Goal: Information Seeking & Learning: Learn about a topic

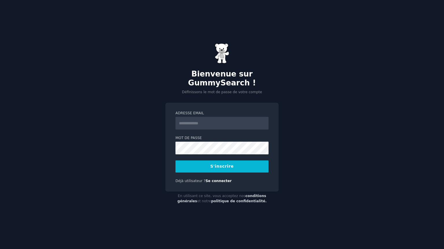
type input "**********"
click at [238, 161] on button "S'inscrire" at bounding box center [221, 167] width 93 height 12
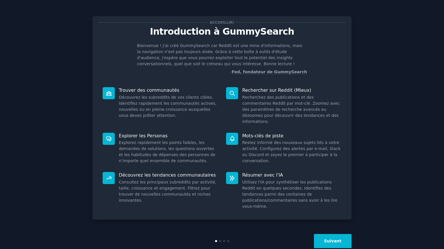
click at [248, 102] on font "Recherchez des publications et des commentaires Reddit par mot-clé. Zoomez avec…" at bounding box center [291, 109] width 98 height 29
click at [330, 234] on button "Suivant" at bounding box center [333, 241] width 38 height 14
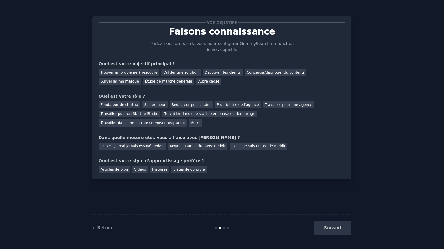
click at [321, 175] on div "Vos objectifs Faisons connaissance Parlez-nous un peu de vous pour configurer G…" at bounding box center [222, 97] width 259 height 163
click at [128, 72] on font "Trouver un problème à résoudre" at bounding box center [129, 73] width 57 height 4
click at [167, 72] on font "Valider une solution" at bounding box center [180, 73] width 35 height 4
click at [205, 73] on font "Découvrir les clients" at bounding box center [223, 73] width 36 height 4
click at [149, 72] on font "Trouver un problème à résoudre" at bounding box center [129, 73] width 57 height 4
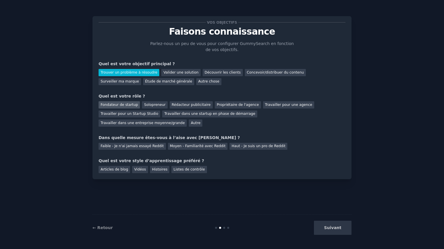
click at [128, 106] on font "Fondateur de startup" at bounding box center [119, 105] width 37 height 4
click at [157, 146] on font "Faible - Je n'ai jamais essayé Reddit" at bounding box center [132, 146] width 63 height 4
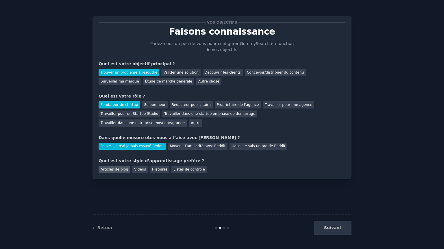
click at [117, 171] on font "Articles de blog" at bounding box center [114, 170] width 27 height 4
click at [334, 231] on button "Suivant" at bounding box center [333, 228] width 38 height 14
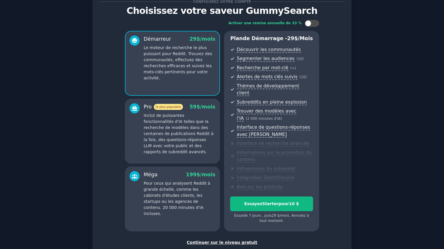
scroll to position [21, 0]
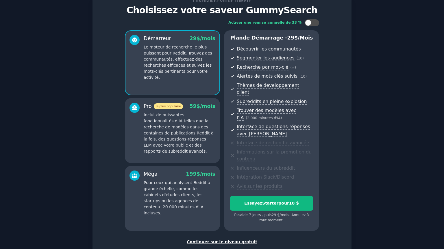
click at [216, 240] on font "Continuer sur le niveau gratuit" at bounding box center [222, 242] width 71 height 5
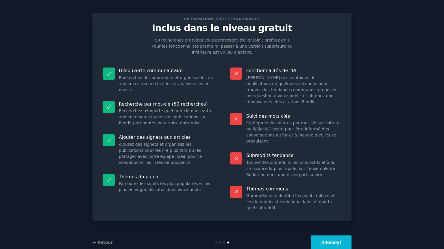
scroll to position [4, 0]
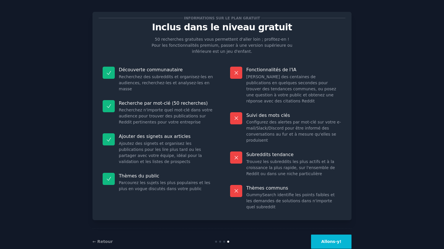
click at [324, 240] on font "Allons-y!" at bounding box center [331, 242] width 20 height 5
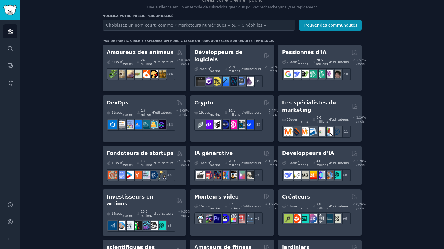
scroll to position [67, 0]
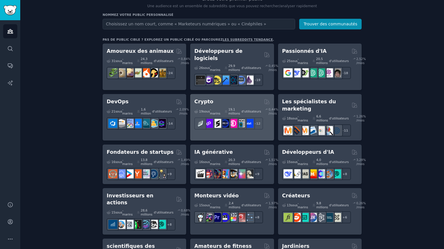
click at [205, 99] on font "Crypto" at bounding box center [203, 102] width 19 height 6
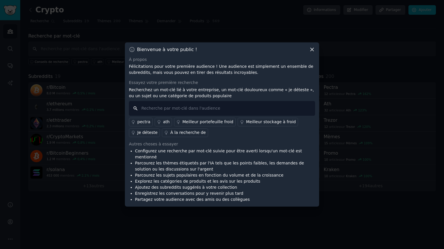
click at [225, 113] on input "text" at bounding box center [222, 108] width 186 height 15
click at [163, 124] on font "ath" at bounding box center [166, 122] width 7 height 5
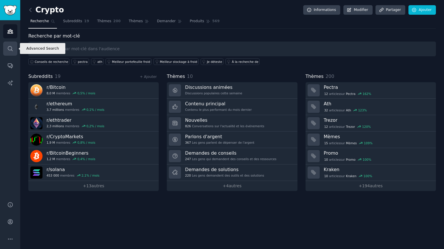
click at [13, 43] on link "Recherche" at bounding box center [10, 49] width 14 height 14
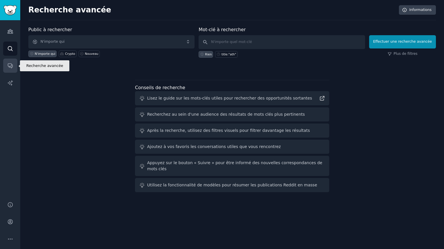
click at [13, 60] on link "Conversations" at bounding box center [10, 66] width 14 height 14
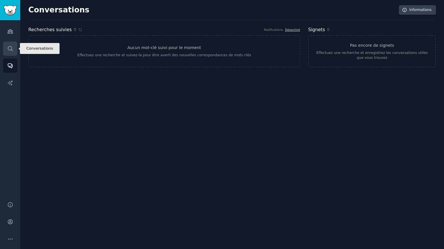
click at [15, 54] on link "Recherche" at bounding box center [10, 49] width 14 height 14
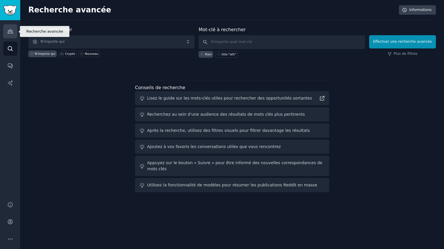
click at [12, 28] on icon "Barre latérale" at bounding box center [10, 31] width 6 height 6
